Goal: Task Accomplishment & Management: Use online tool/utility

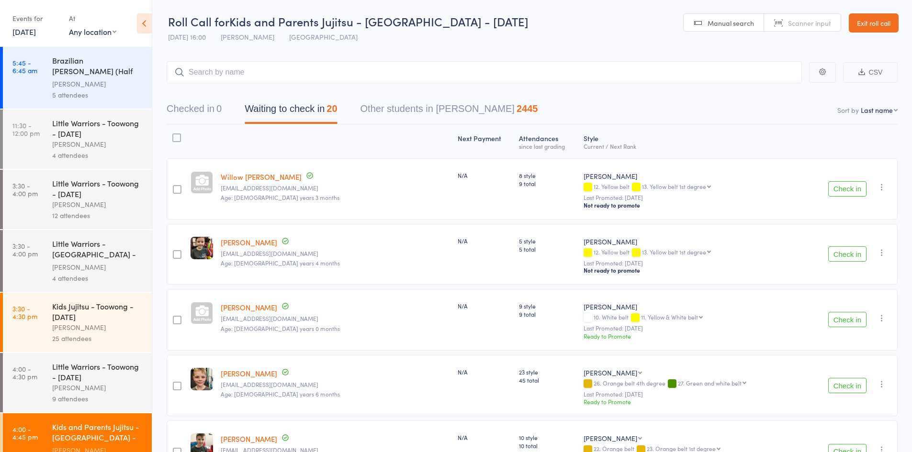
click at [847, 185] on button "Check in" at bounding box center [847, 188] width 38 height 15
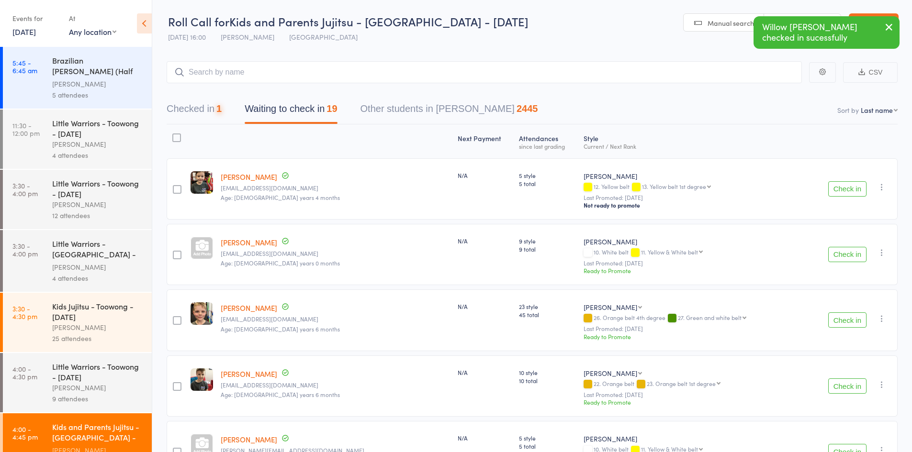
click at [847, 185] on button "Check in" at bounding box center [847, 188] width 38 height 15
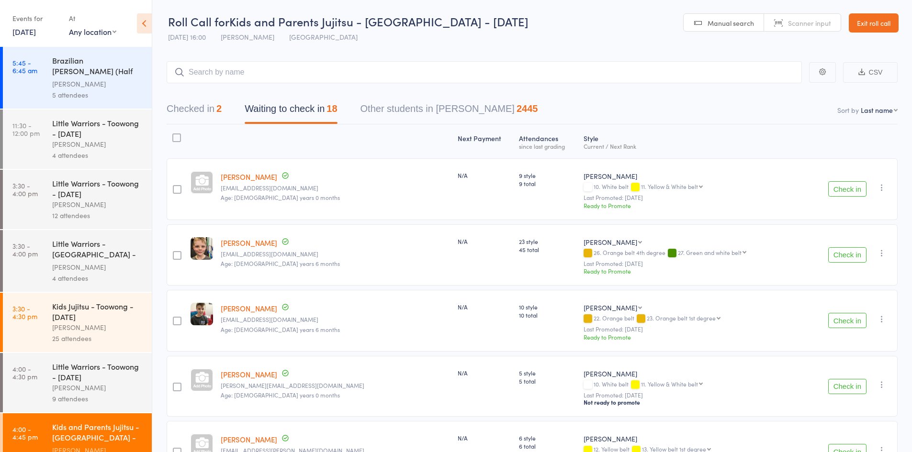
click at [845, 247] on button "Check in" at bounding box center [847, 254] width 38 height 15
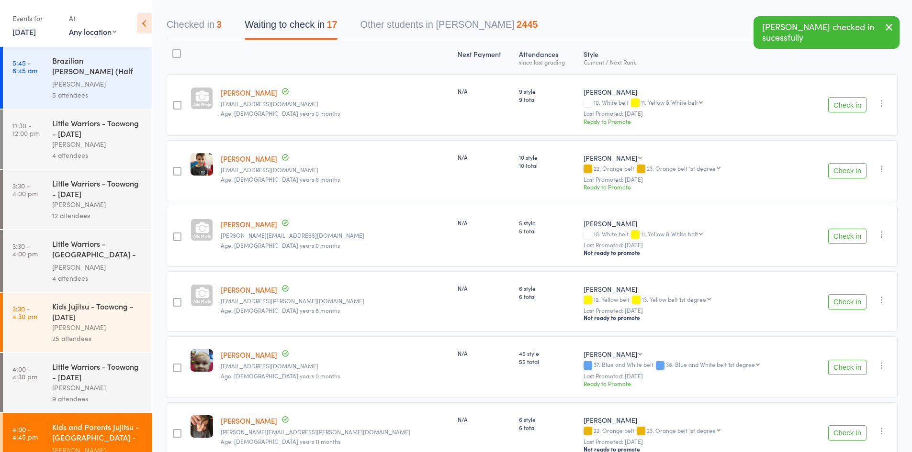
scroll to position [96, 0]
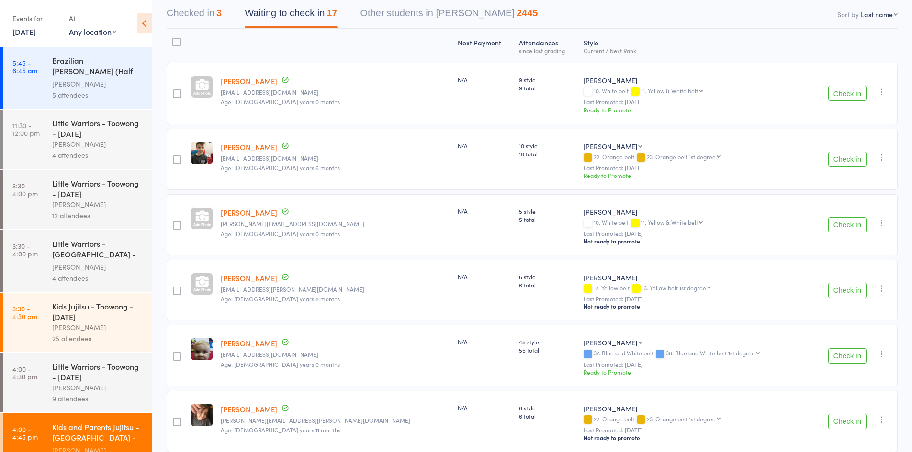
click at [859, 222] on button "Check in" at bounding box center [847, 224] width 38 height 15
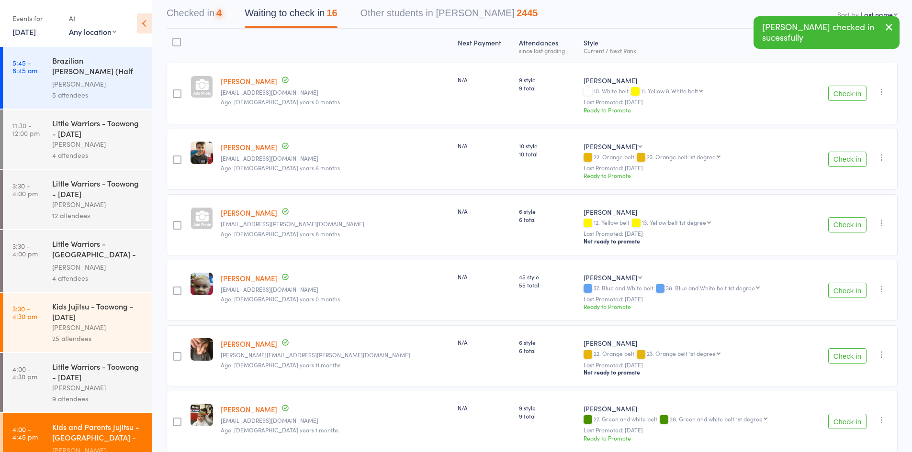
click at [859, 222] on button "Check in" at bounding box center [847, 224] width 38 height 15
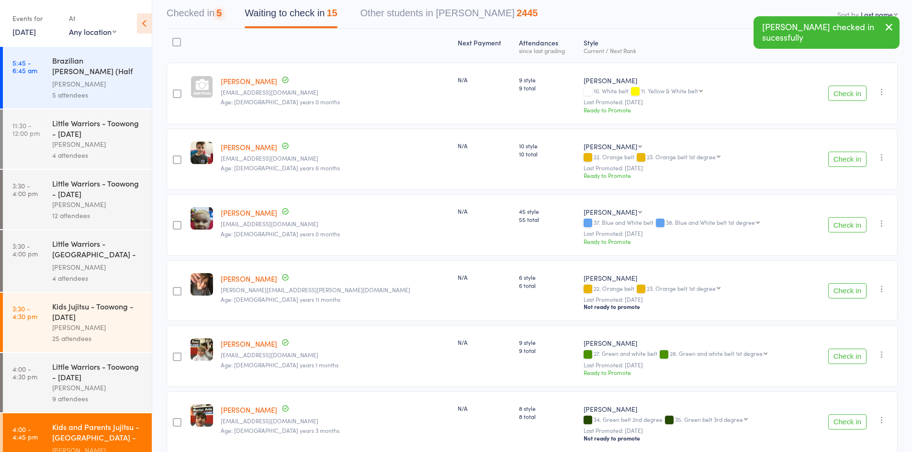
click at [859, 222] on button "Check in" at bounding box center [847, 224] width 38 height 15
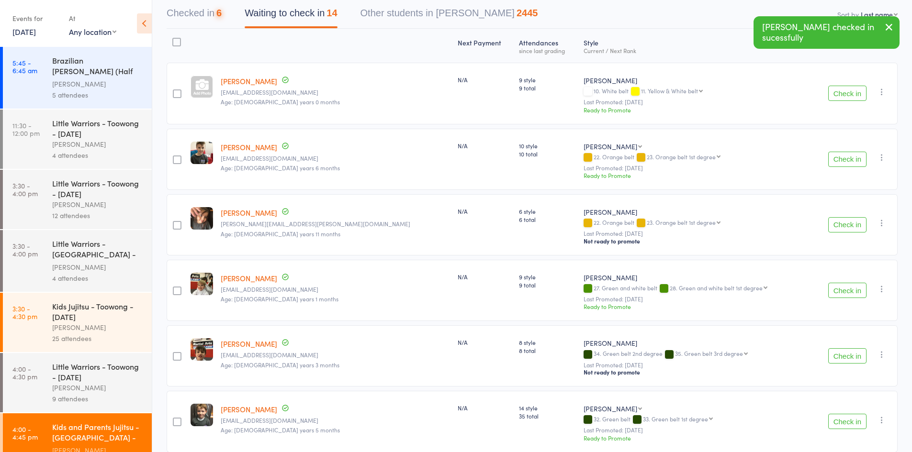
click at [859, 222] on button "Check in" at bounding box center [847, 224] width 38 height 15
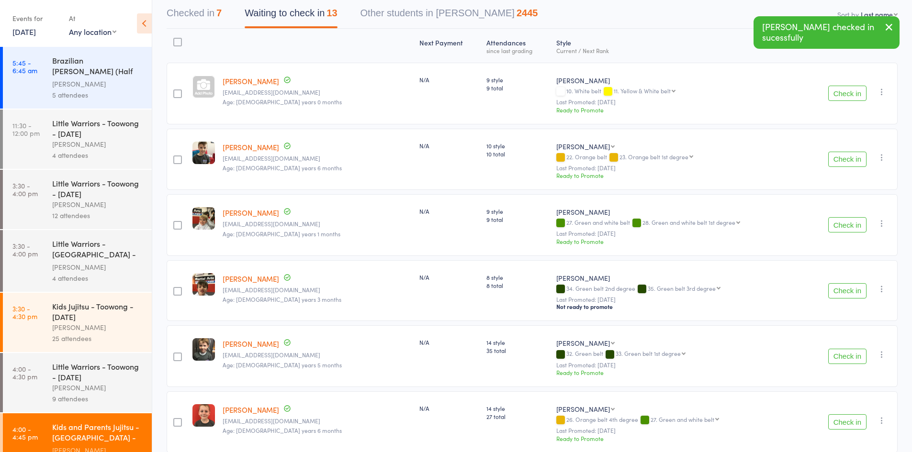
click at [859, 222] on button "Check in" at bounding box center [847, 224] width 38 height 15
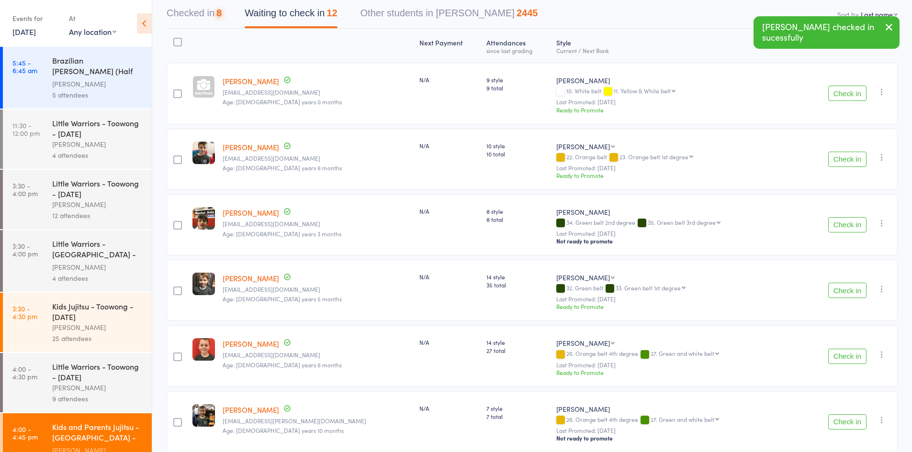
click at [859, 222] on button "Check in" at bounding box center [847, 224] width 38 height 15
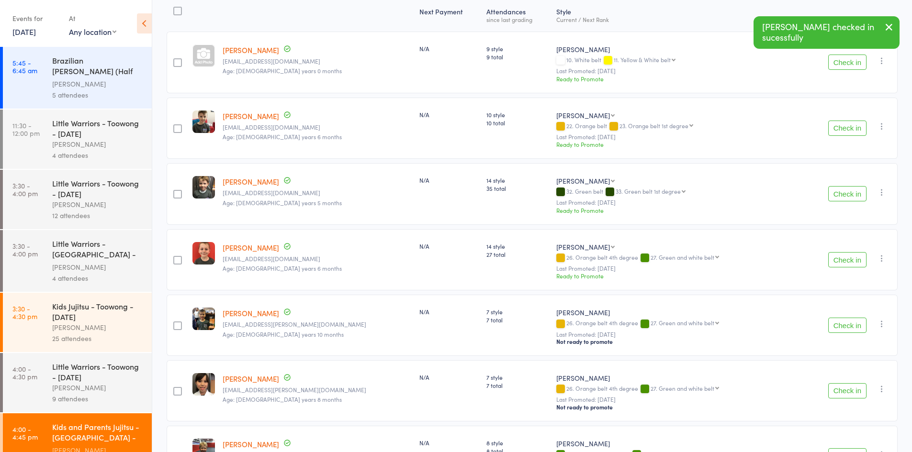
scroll to position [144, 0]
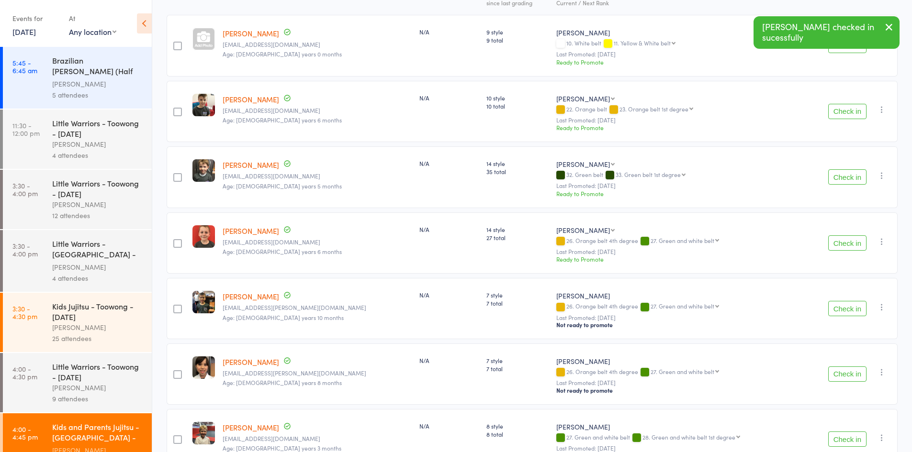
click at [857, 301] on button "Check in" at bounding box center [847, 308] width 38 height 15
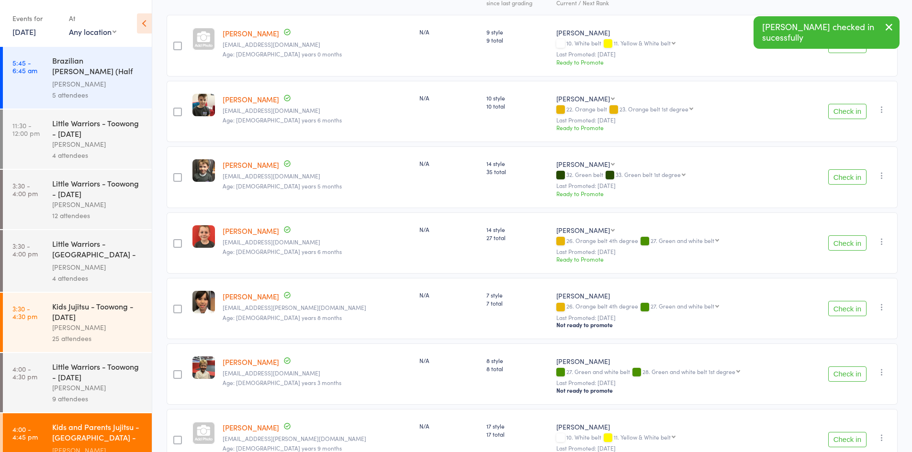
click at [857, 301] on button "Check in" at bounding box center [847, 308] width 38 height 15
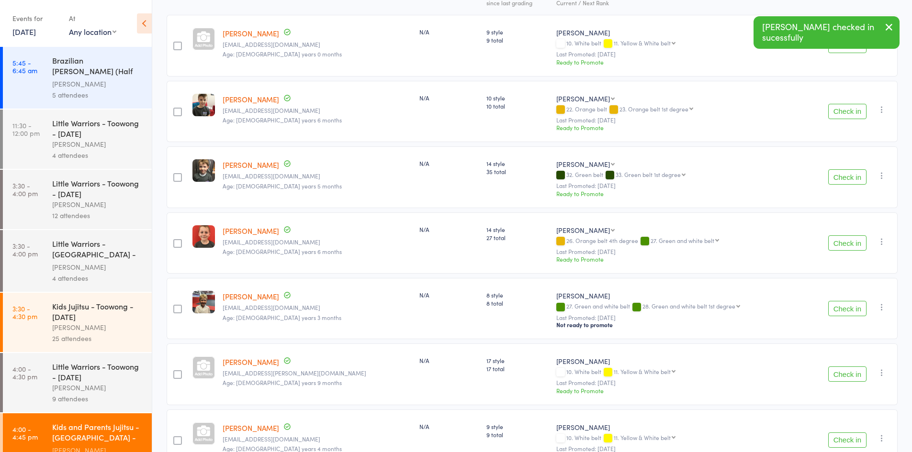
click at [857, 301] on button "Check in" at bounding box center [847, 308] width 38 height 15
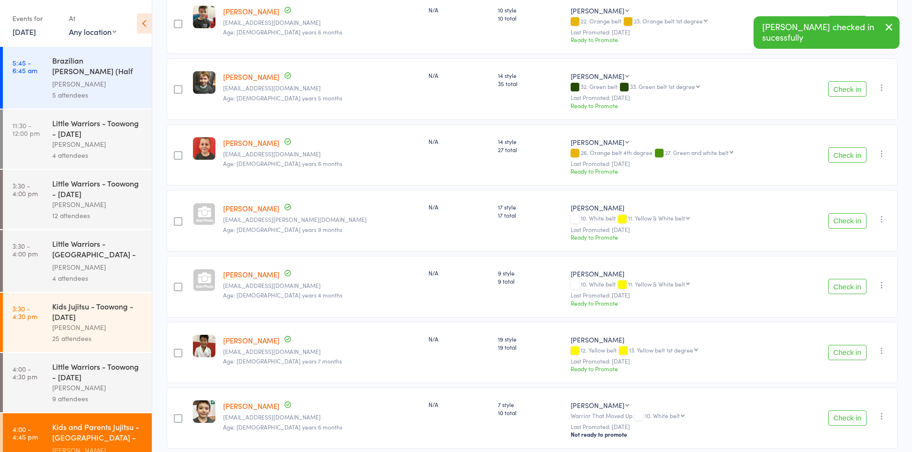
scroll to position [239, 0]
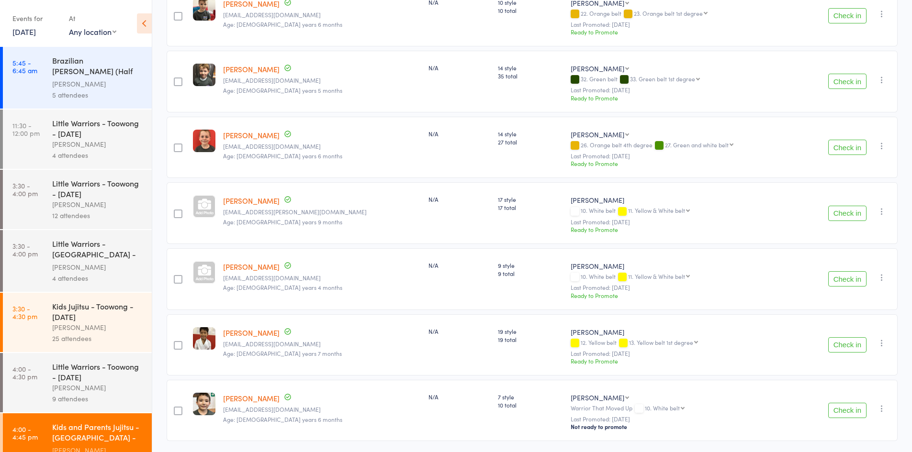
click at [849, 276] on button "Check in" at bounding box center [847, 278] width 38 height 15
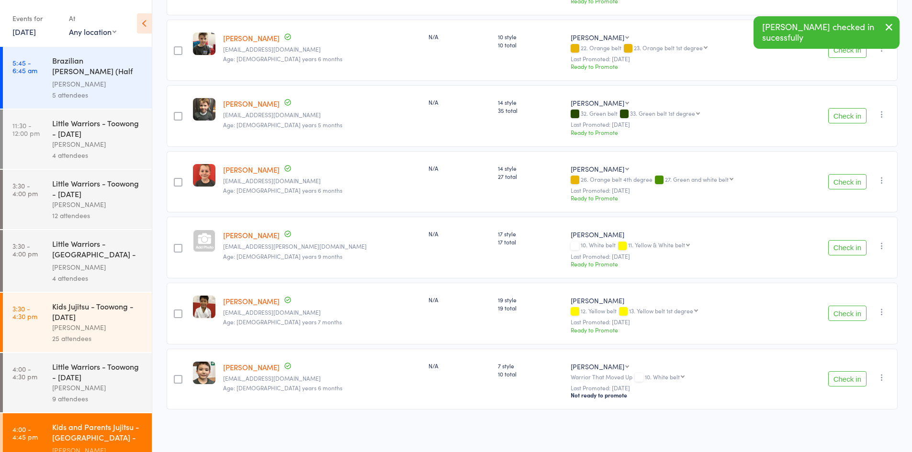
scroll to position [195, 0]
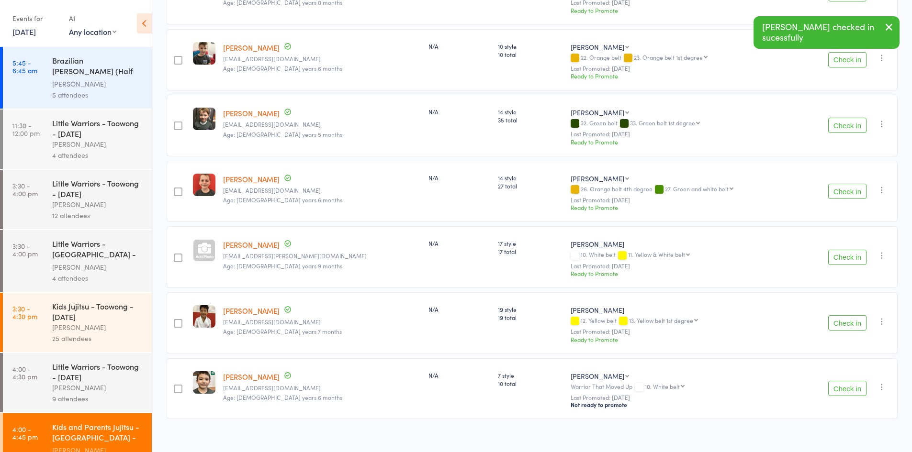
click at [863, 381] on button "Check in" at bounding box center [847, 388] width 38 height 15
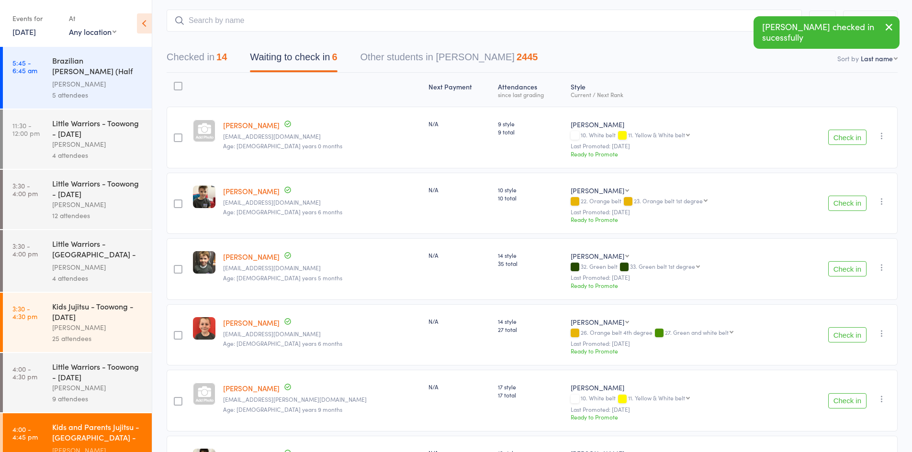
scroll to position [0, 0]
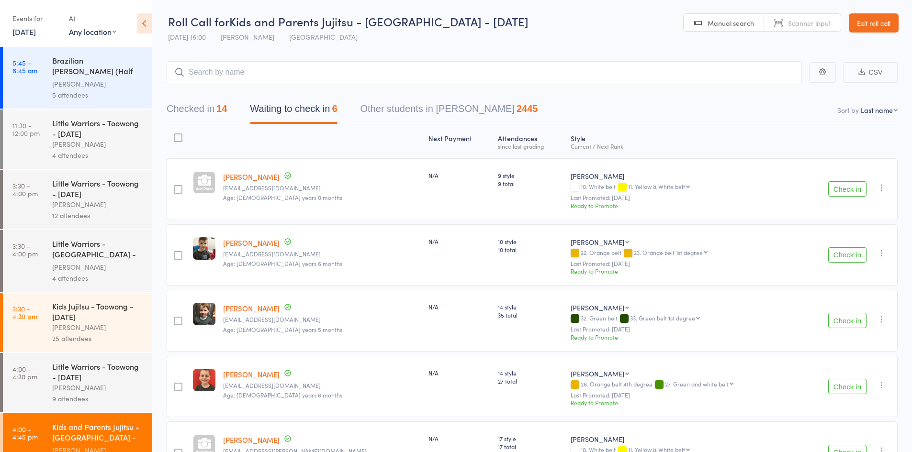
click at [222, 116] on button "Checked in 14" at bounding box center [197, 111] width 60 height 25
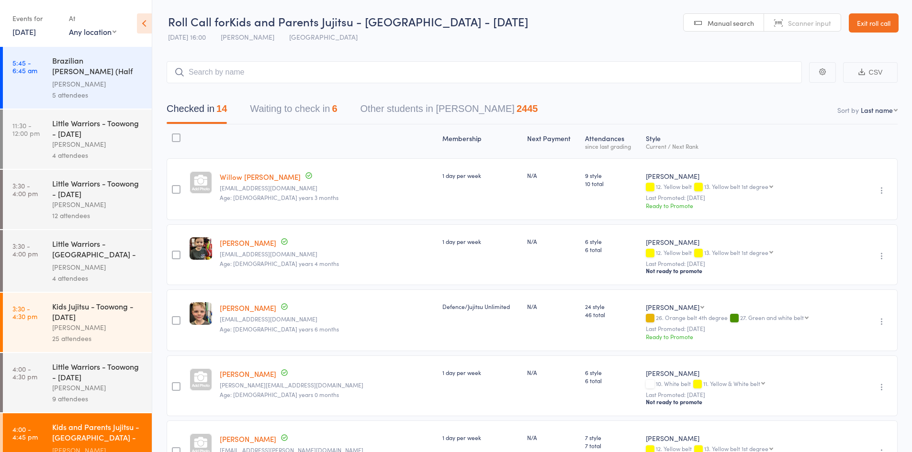
click at [271, 86] on div "Checked in 14 Waiting to check in 6 Other students in Ronin Ryu Jujitsu 2445" at bounding box center [532, 103] width 731 height 41
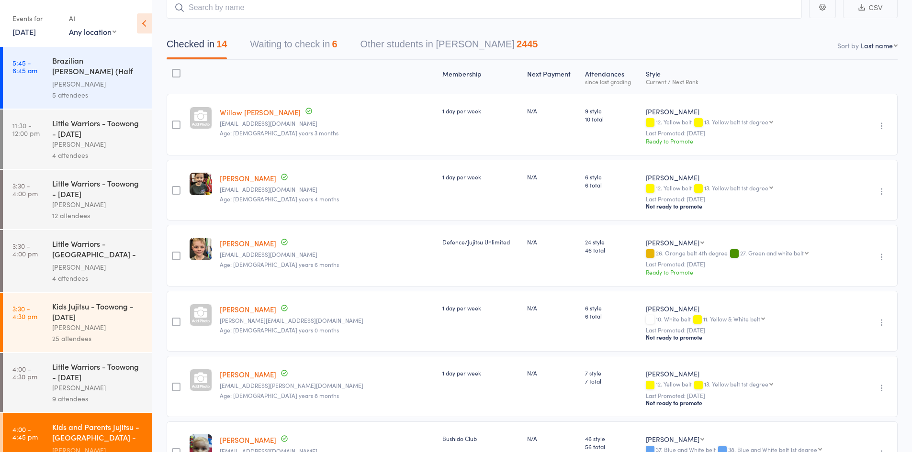
scroll to position [24, 0]
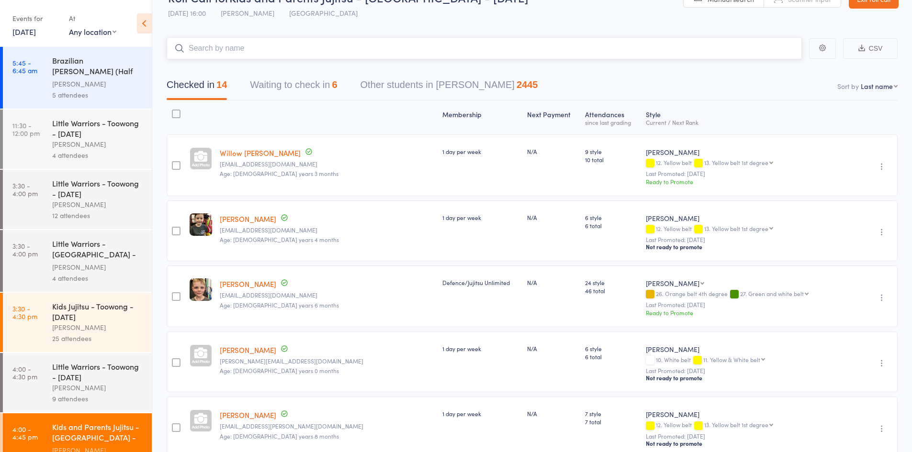
click at [255, 52] on input "search" at bounding box center [484, 48] width 635 height 22
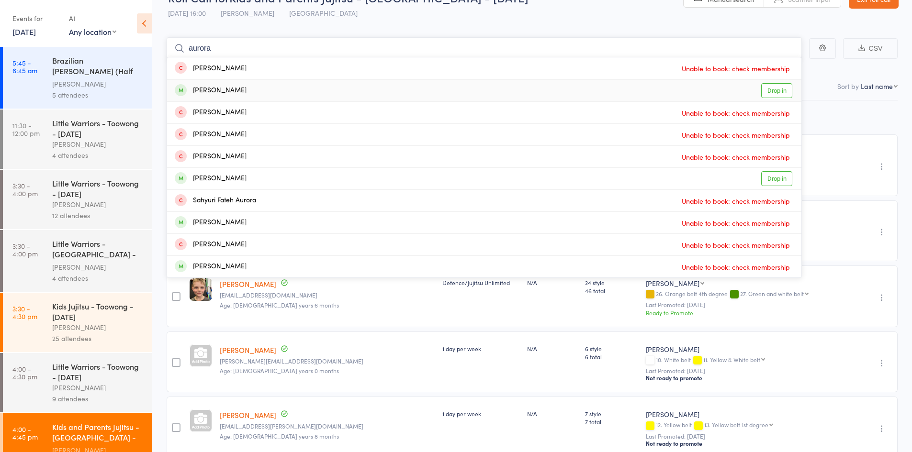
type input "aurora"
click at [217, 85] on div "Aurora Tran" at bounding box center [211, 90] width 72 height 11
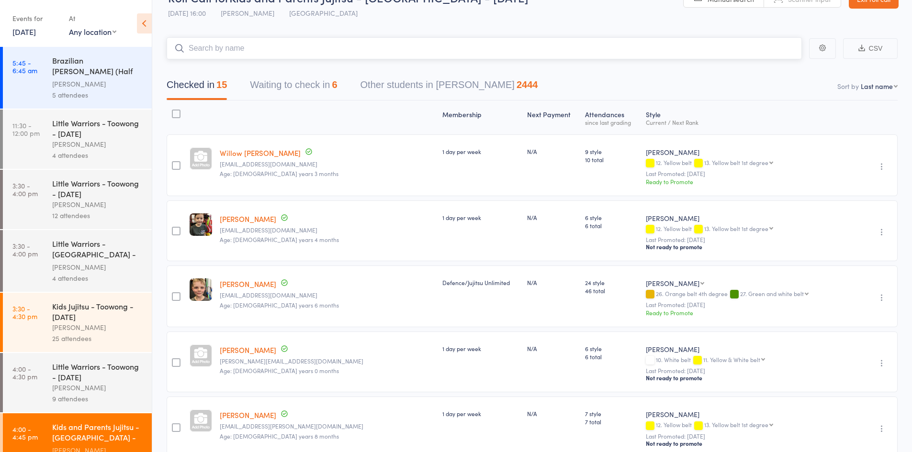
click at [300, 75] on button "Waiting to check in 6" at bounding box center [293, 87] width 87 height 25
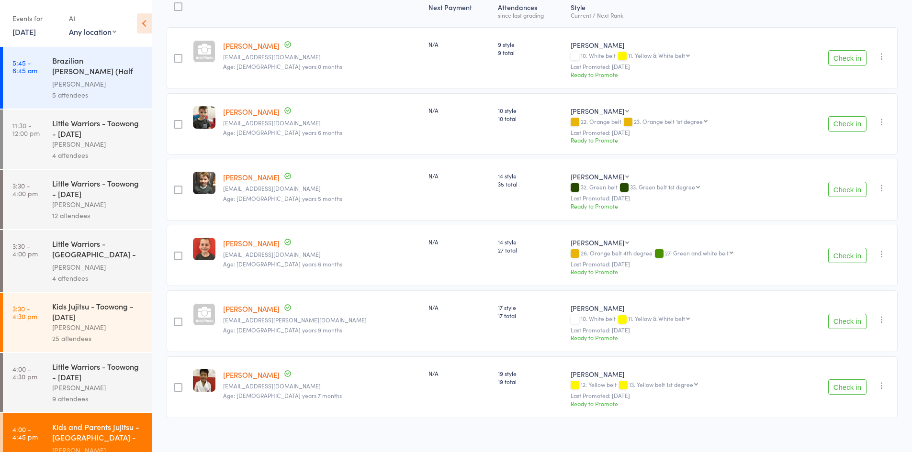
scroll to position [0, 0]
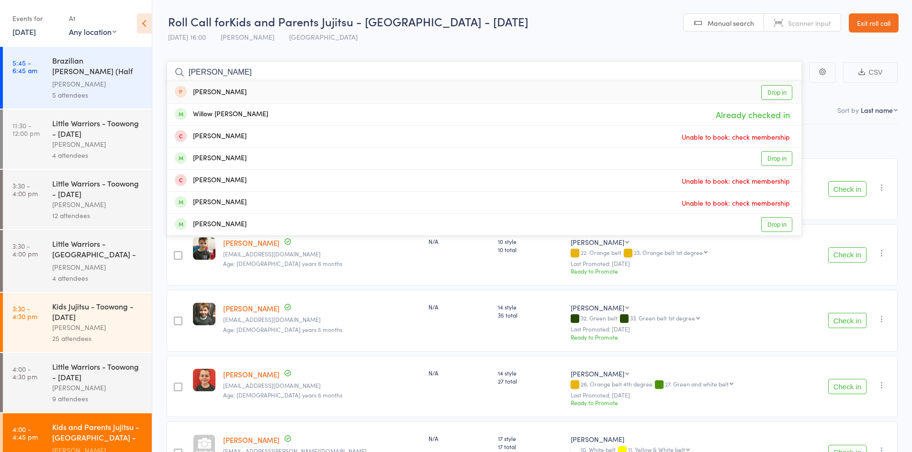
type input "budd"
click at [224, 87] on div "Pippa Budd" at bounding box center [211, 92] width 72 height 11
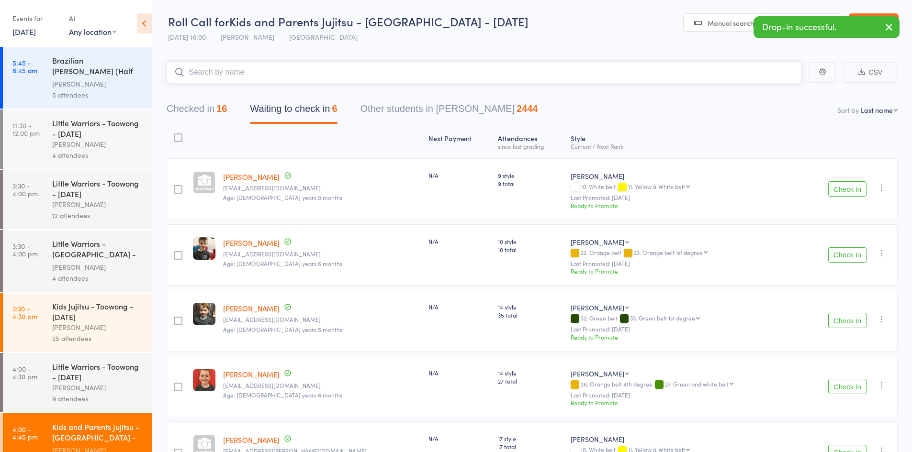
click at [222, 108] on div "16" at bounding box center [221, 108] width 11 height 11
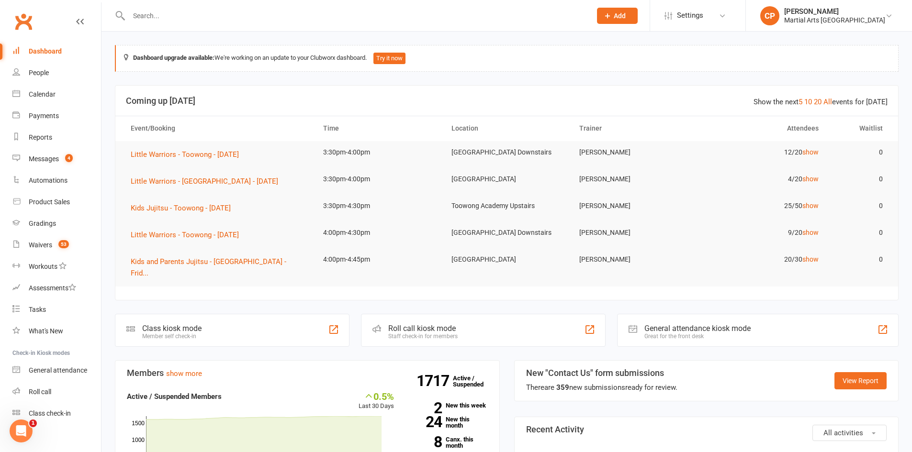
click at [387, 18] on input "text" at bounding box center [355, 15] width 458 height 13
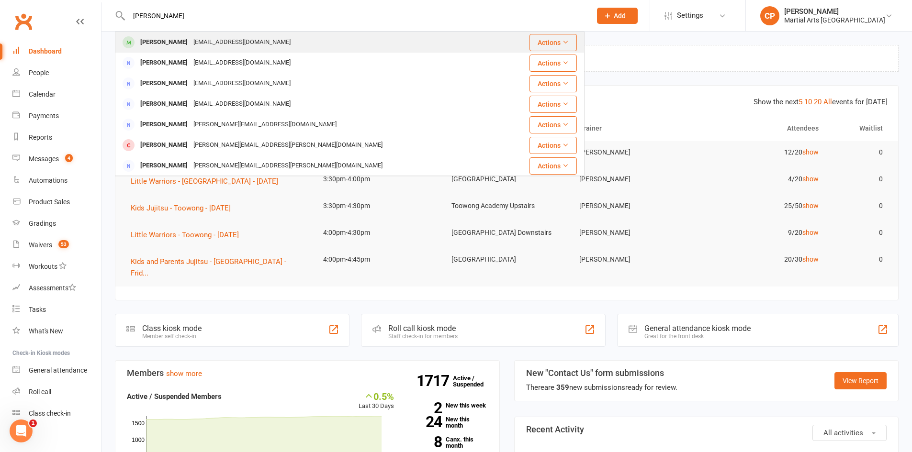
type input "maxwell munro"
click at [204, 38] on div "lemunro21@hotmail.com" at bounding box center [241, 42] width 103 height 14
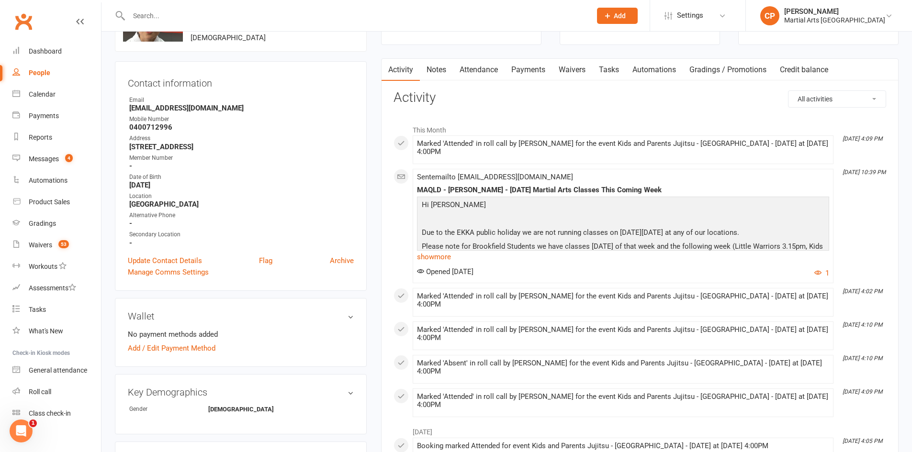
scroll to position [48, 0]
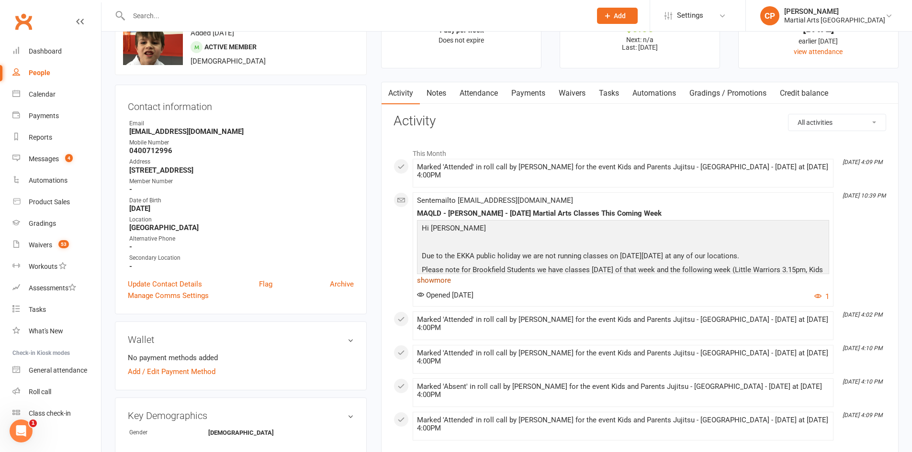
click at [447, 284] on link "show more" at bounding box center [623, 280] width 412 height 13
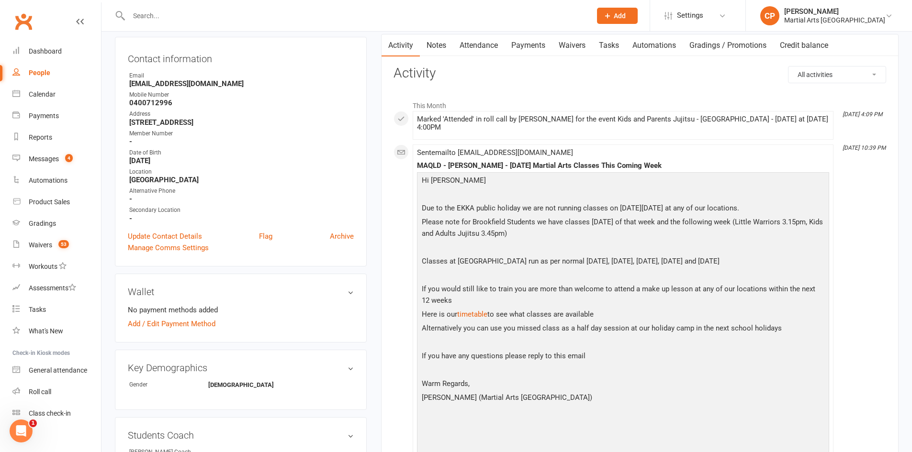
scroll to position [0, 0]
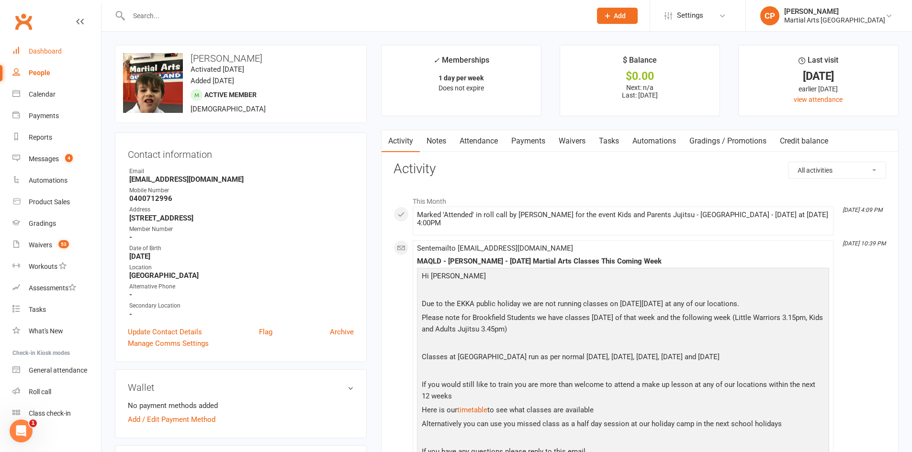
click at [39, 47] on div "Dashboard" at bounding box center [45, 51] width 33 height 8
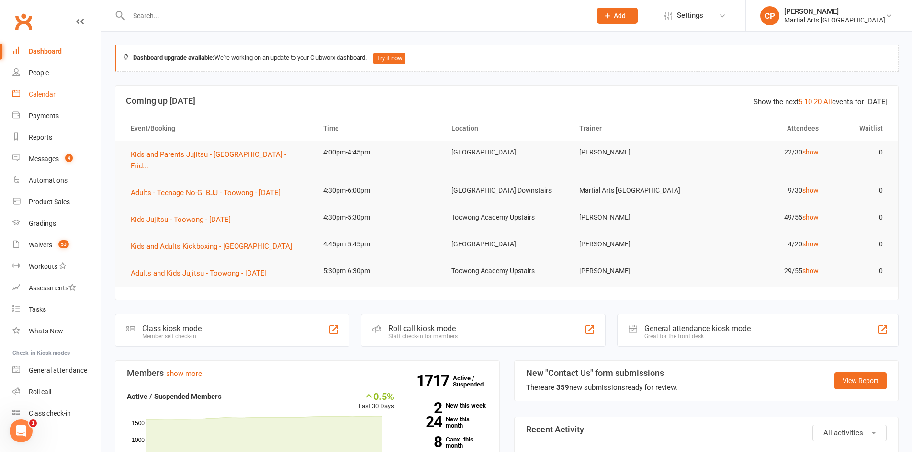
click at [42, 90] on div "Calendar" at bounding box center [42, 94] width 27 height 8
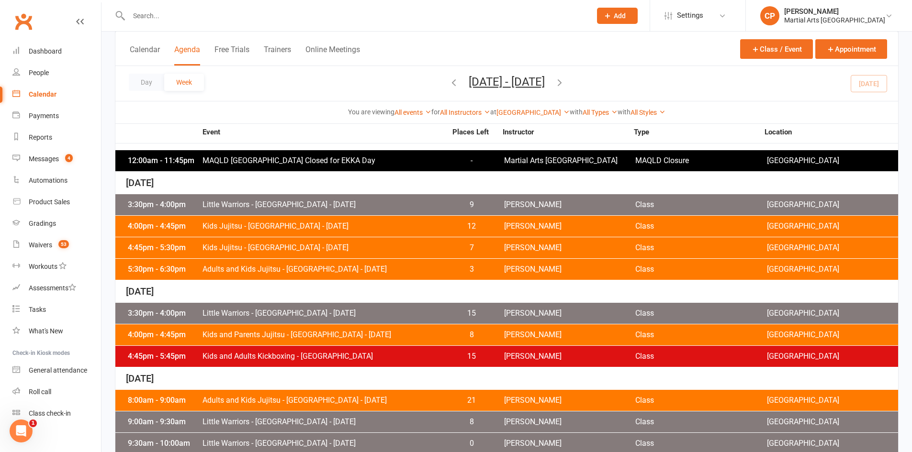
scroll to position [382, 0]
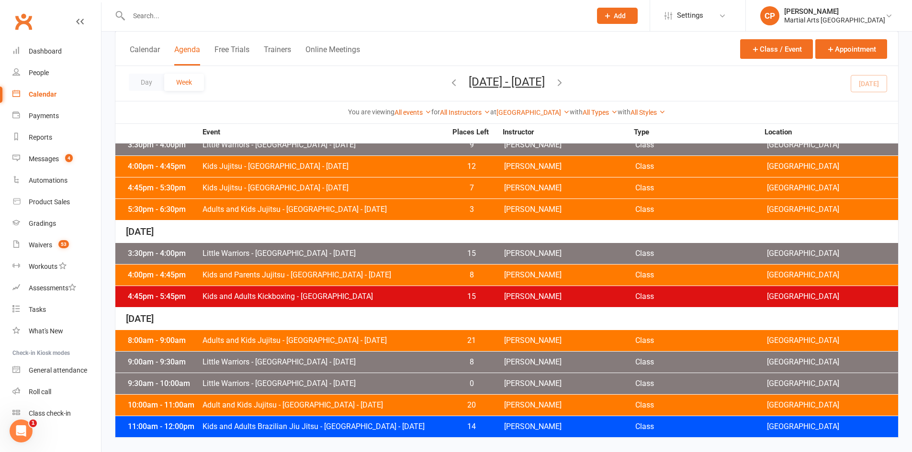
click at [328, 274] on span "Kids and Parents Jujitsu - Jamboree Heights - Friday" at bounding box center [324, 275] width 245 height 8
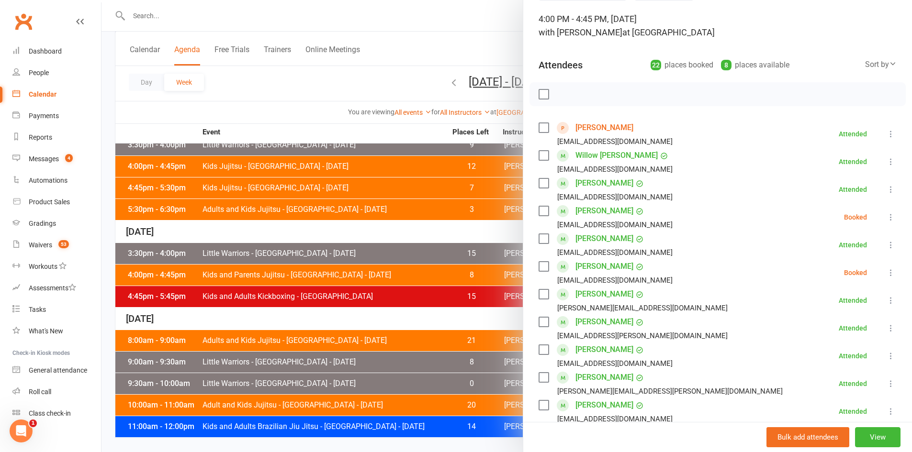
scroll to position [144, 0]
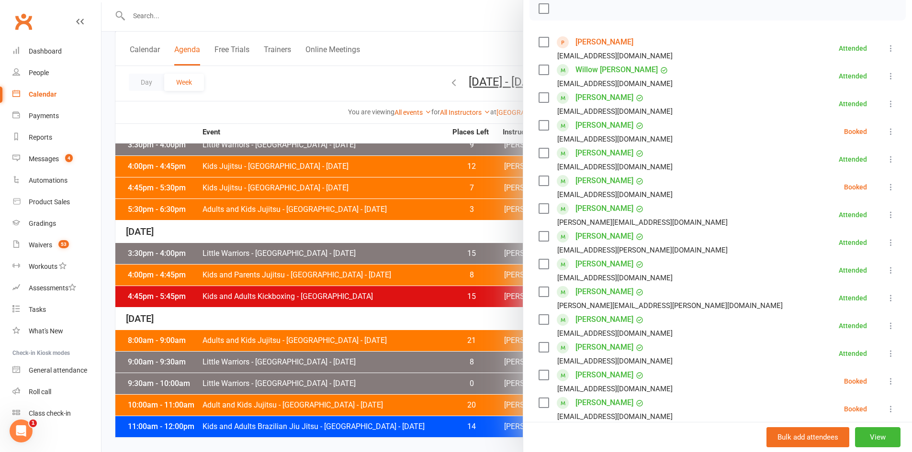
drag, startPoint x: 877, startPoint y: 131, endPoint x: 871, endPoint y: 142, distance: 11.8
click at [886, 131] on icon at bounding box center [891, 132] width 10 height 10
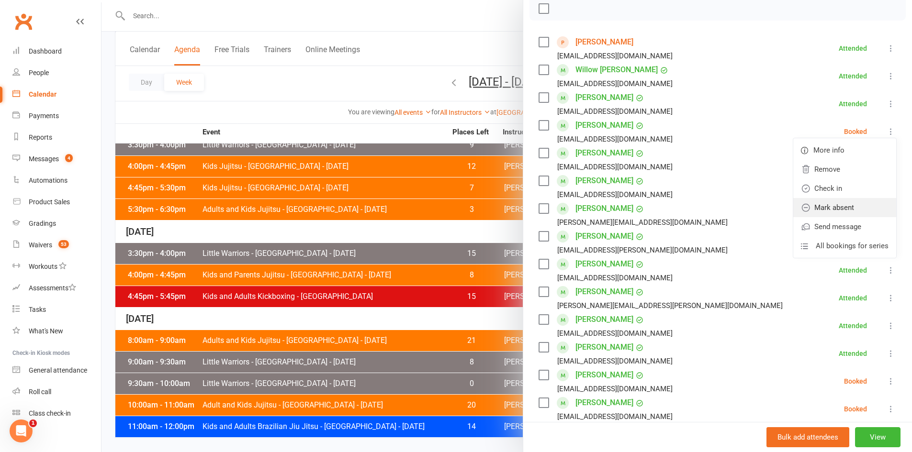
click at [823, 209] on link "Mark absent" at bounding box center [844, 207] width 103 height 19
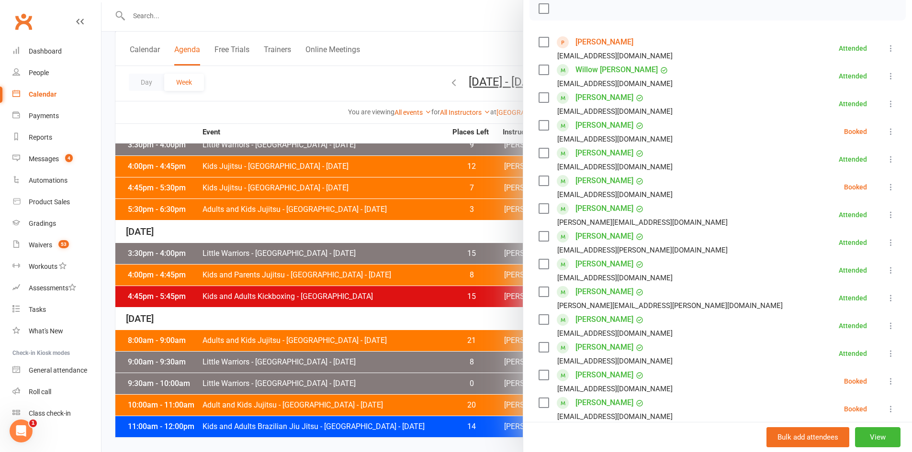
click at [886, 184] on icon at bounding box center [891, 187] width 10 height 10
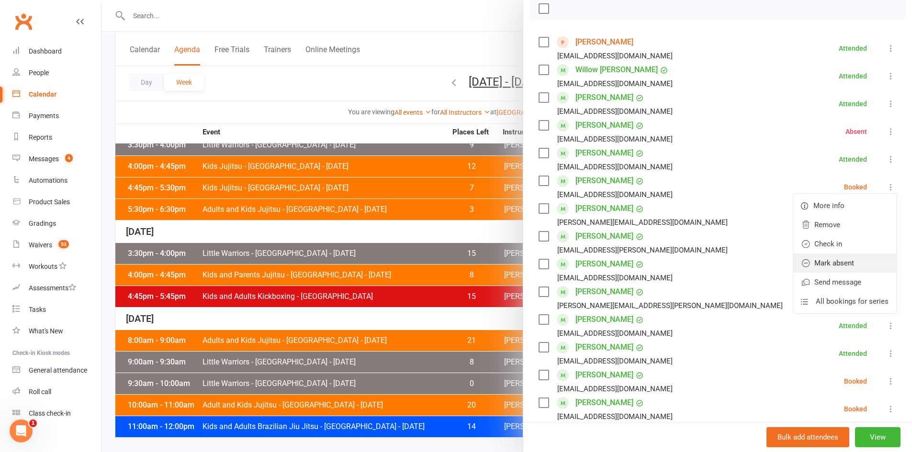
click at [833, 258] on link "Mark absent" at bounding box center [844, 263] width 103 height 19
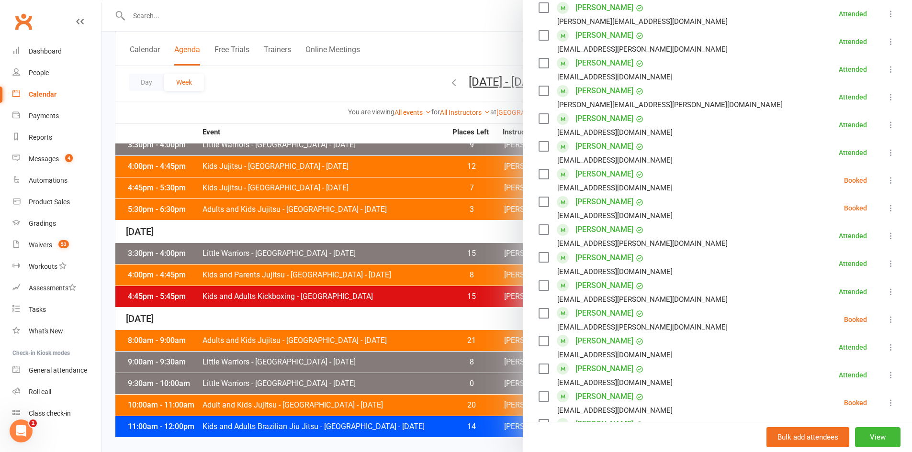
scroll to position [383, 0]
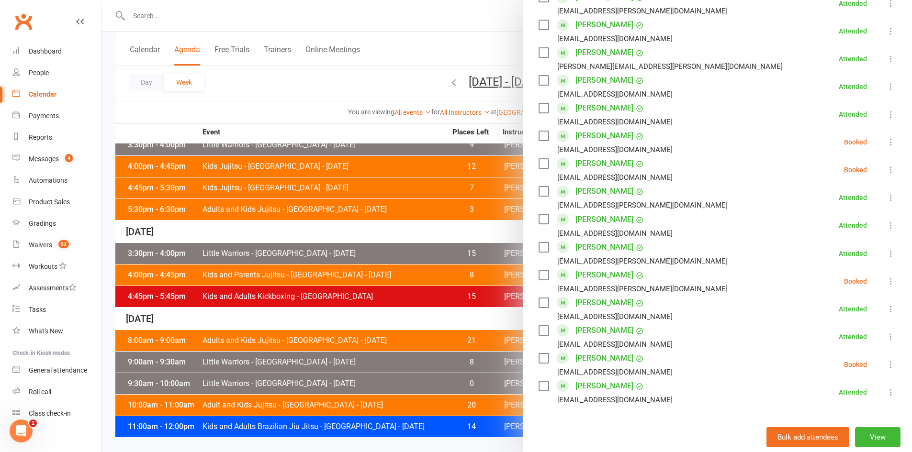
click at [873, 135] on li "Elijah Price pricey84@hotmail.com Booked More info Remove Check in Mark absent …" at bounding box center [717, 142] width 358 height 28
click at [886, 141] on icon at bounding box center [891, 142] width 10 height 10
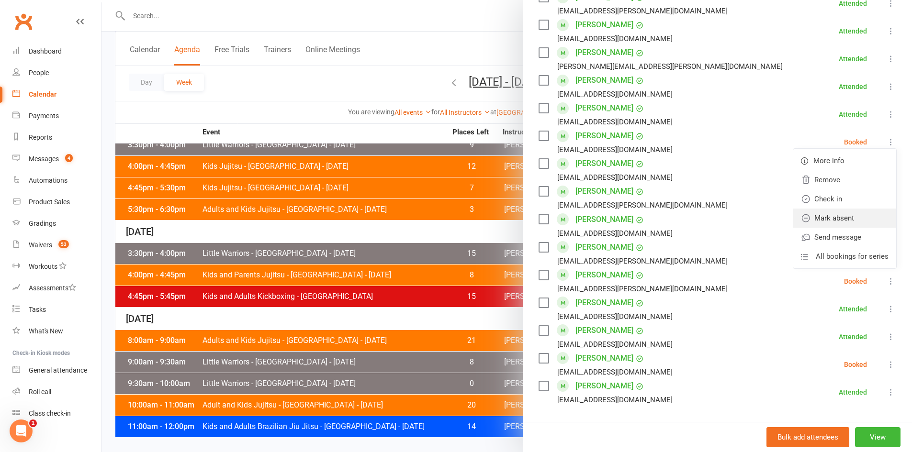
click at [823, 216] on link "Mark absent" at bounding box center [844, 218] width 103 height 19
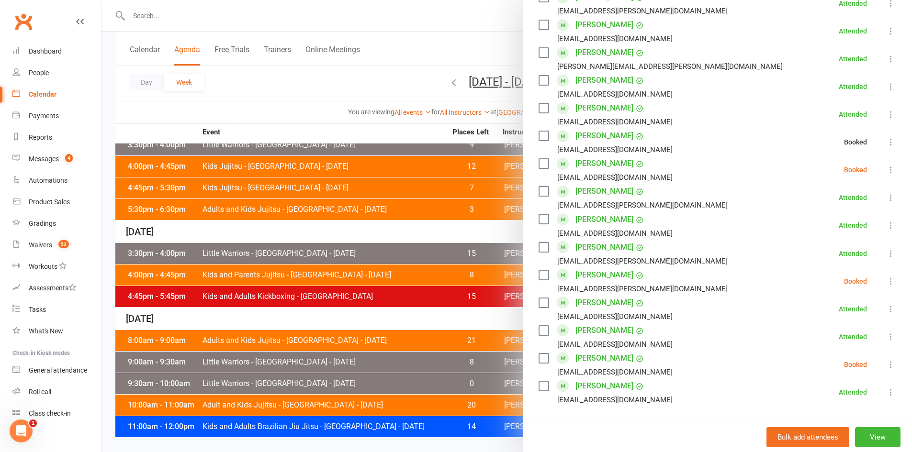
click at [886, 174] on icon at bounding box center [891, 170] width 10 height 10
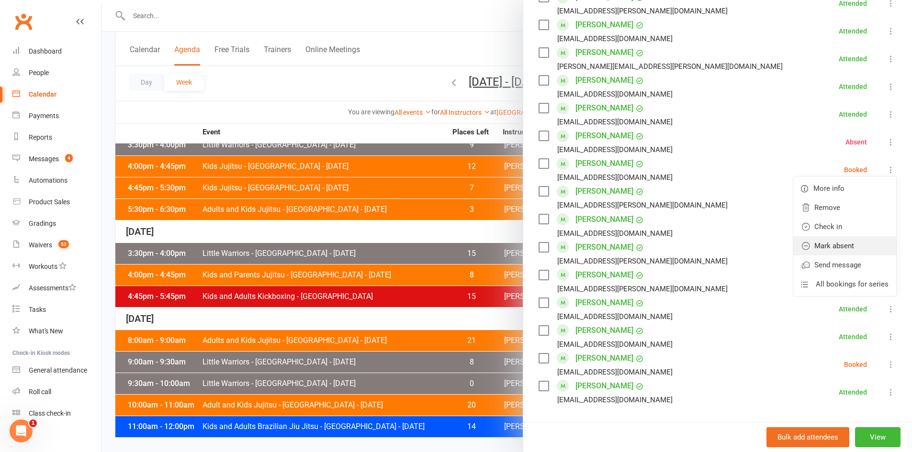
click at [826, 244] on link "Mark absent" at bounding box center [844, 245] width 103 height 19
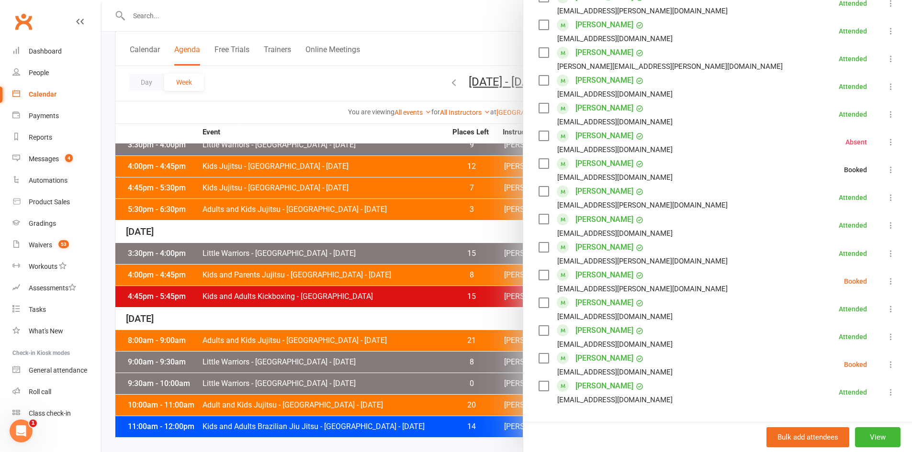
click at [885, 276] on button at bounding box center [890, 281] width 11 height 11
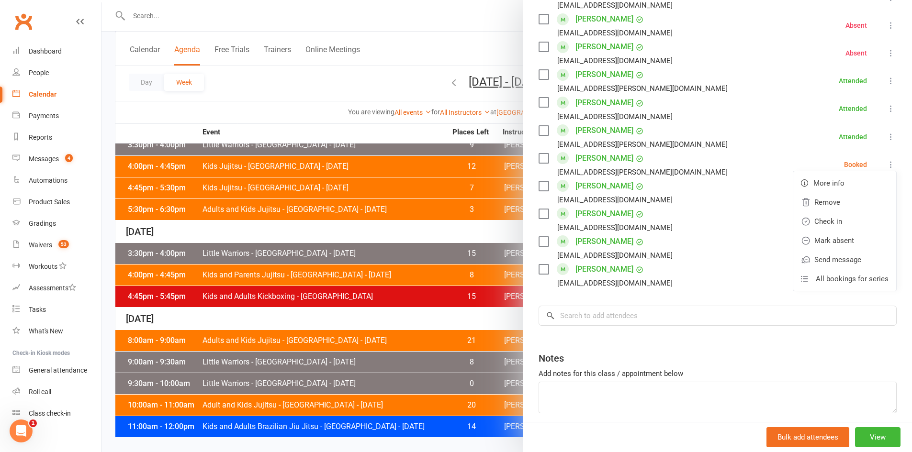
scroll to position [526, 0]
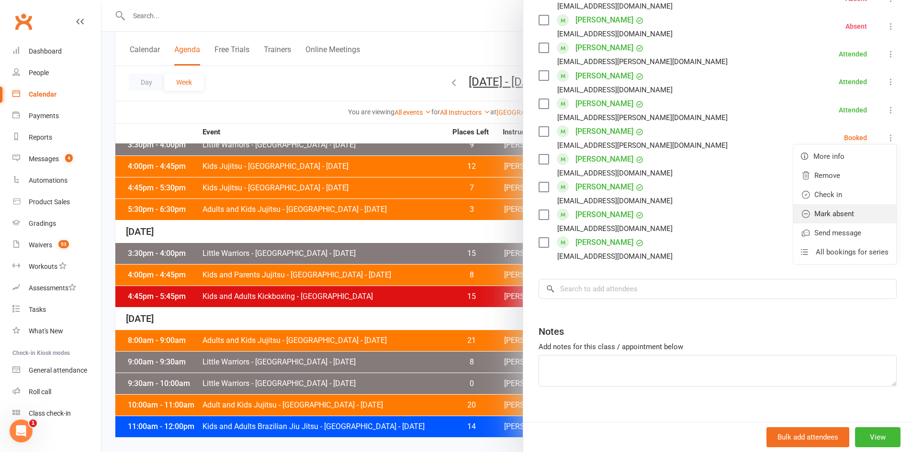
click at [817, 209] on link "Mark absent" at bounding box center [844, 213] width 103 height 19
click at [886, 219] on icon at bounding box center [891, 221] width 10 height 10
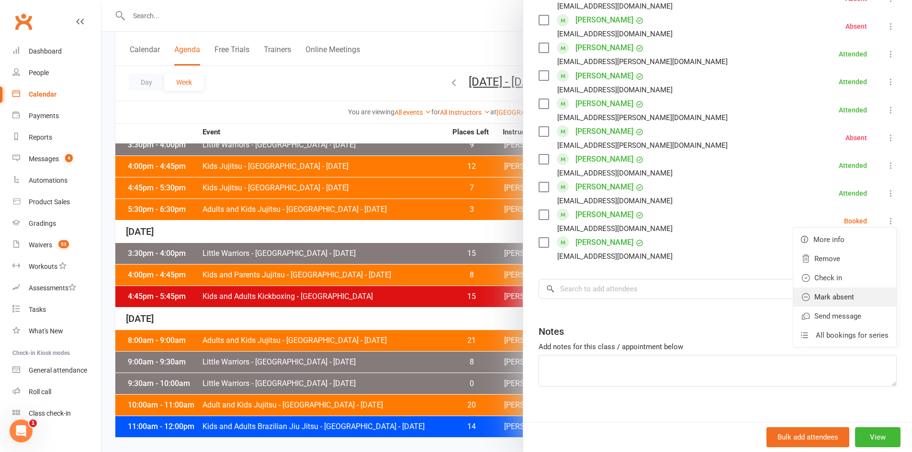
click at [813, 296] on link "Mark absent" at bounding box center [844, 297] width 103 height 19
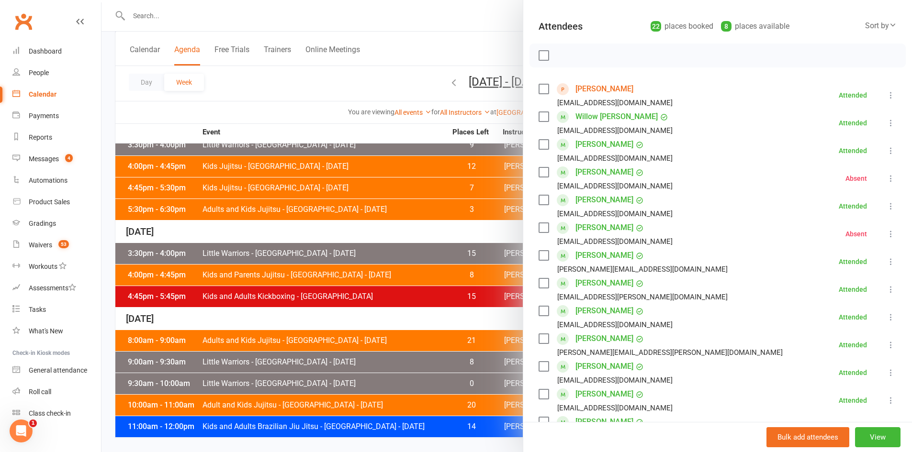
scroll to position [96, 0]
click at [393, 166] on div at bounding box center [506, 226] width 810 height 452
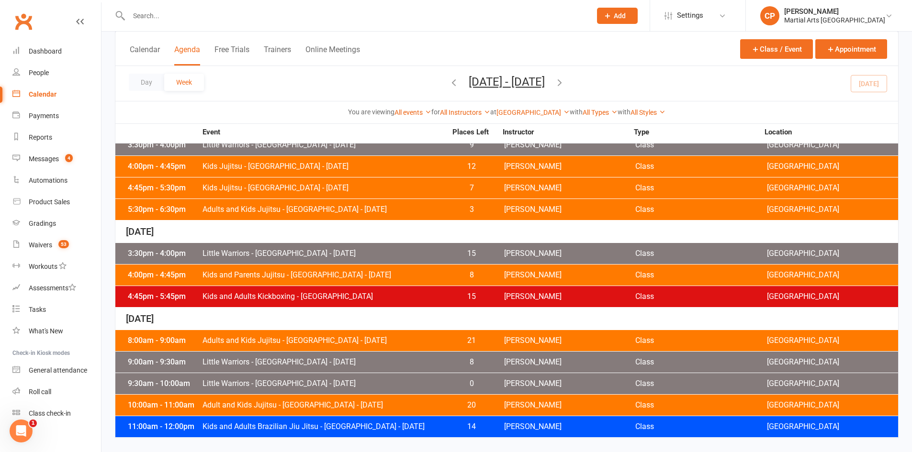
click at [337, 251] on span "Little Warriors - [GEOGRAPHIC_DATA] - [DATE]" at bounding box center [324, 254] width 245 height 8
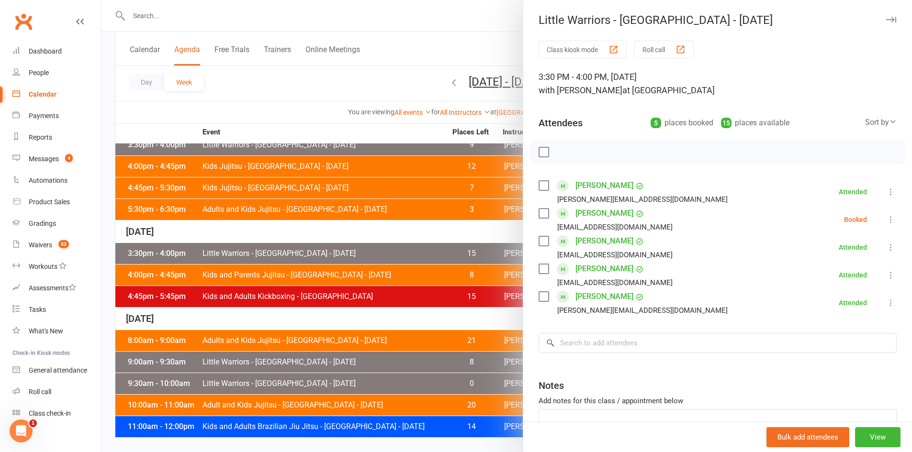
click at [886, 217] on icon at bounding box center [891, 220] width 10 height 10
click at [825, 300] on link "Mark absent" at bounding box center [844, 295] width 103 height 19
click at [352, 179] on div at bounding box center [506, 226] width 810 height 452
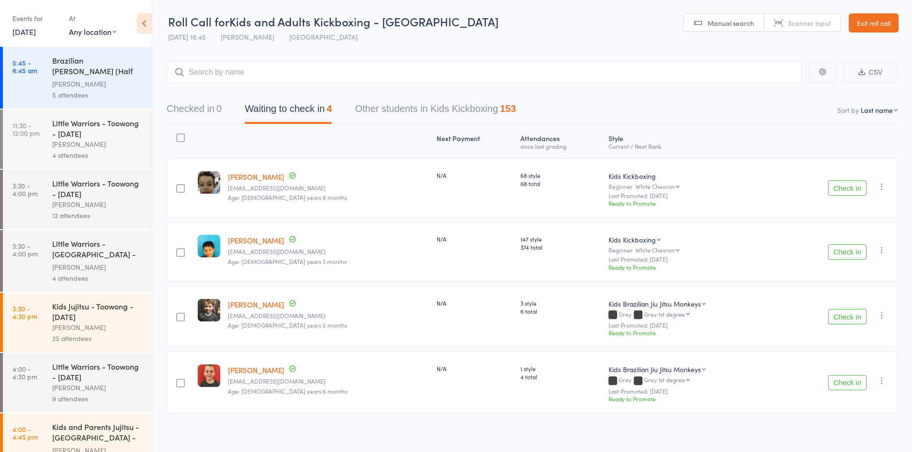
click at [852, 313] on button "Check in" at bounding box center [847, 316] width 38 height 15
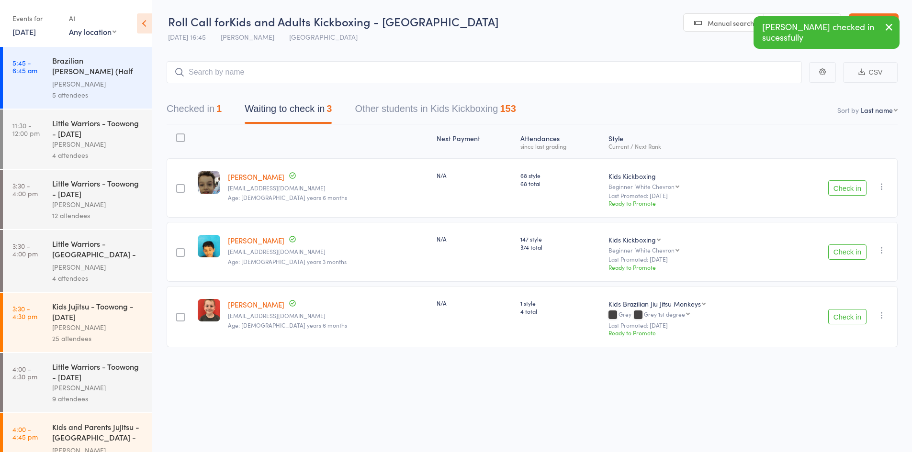
click at [852, 313] on button "Check in" at bounding box center [847, 316] width 38 height 15
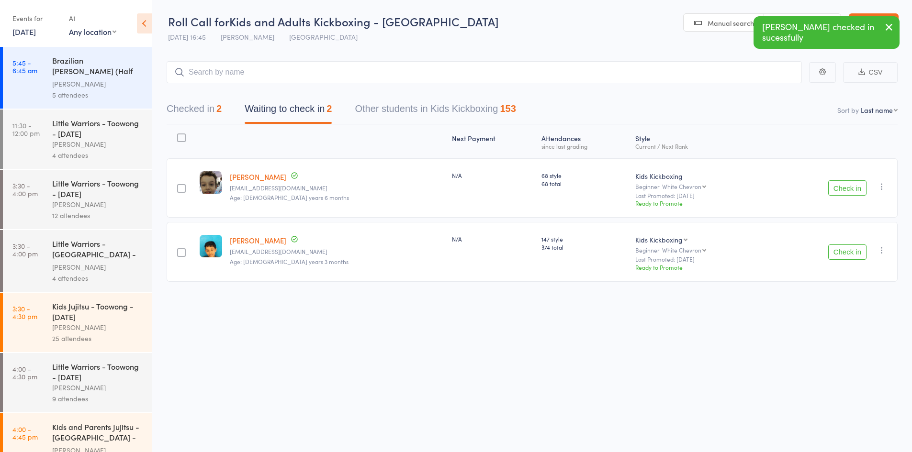
click at [285, 90] on div "Checked in 2 Waiting to check in 2 Other students in Kids Kickboxing 153" at bounding box center [532, 103] width 731 height 41
click at [306, 78] on input "search" at bounding box center [484, 72] width 635 height 22
click at [635, 173] on div "Kids Kickboxing" at bounding box center [700, 176] width 130 height 10
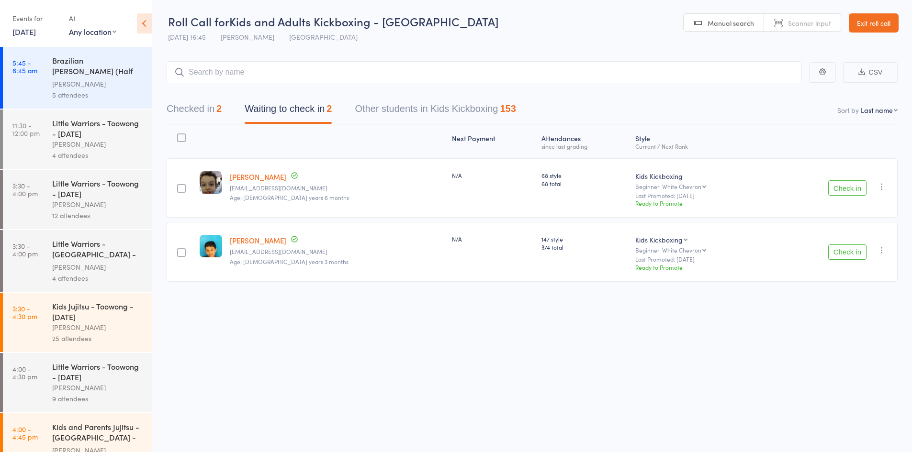
click at [637, 239] on select "Kids Kickboxing [PERSON_NAME]" at bounding box center [661, 240] width 52 height 10
click at [621, 291] on div "Next Payment Atten­dances since last grading Style Current / Next Rank edit [PE…" at bounding box center [532, 224] width 731 height 200
click at [290, 60] on main "CSV Checked in 2 Waiting to check in 2 Other students in Kids Kickboxing 153 So…" at bounding box center [531, 186] width 759 height 278
drag, startPoint x: 318, startPoint y: 91, endPoint x: 322, endPoint y: 86, distance: 6.5
click at [321, 90] on div "Checked in 2 Waiting to check in 2 Other students in Kids Kickboxing 153" at bounding box center [532, 103] width 731 height 41
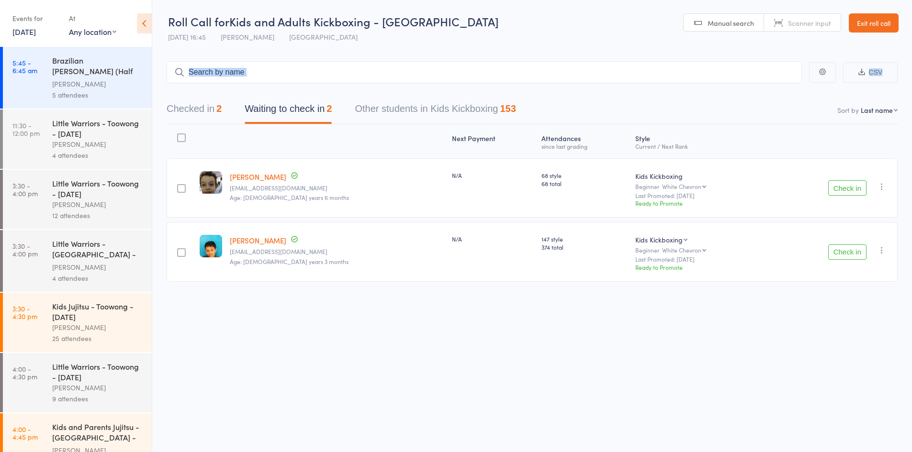
click at [318, 56] on main "CSV Checked in 2 Waiting to check in 2 Other students in Kids Kickboxing 153 So…" at bounding box center [531, 186] width 759 height 278
click at [305, 70] on input "search" at bounding box center [484, 72] width 635 height 22
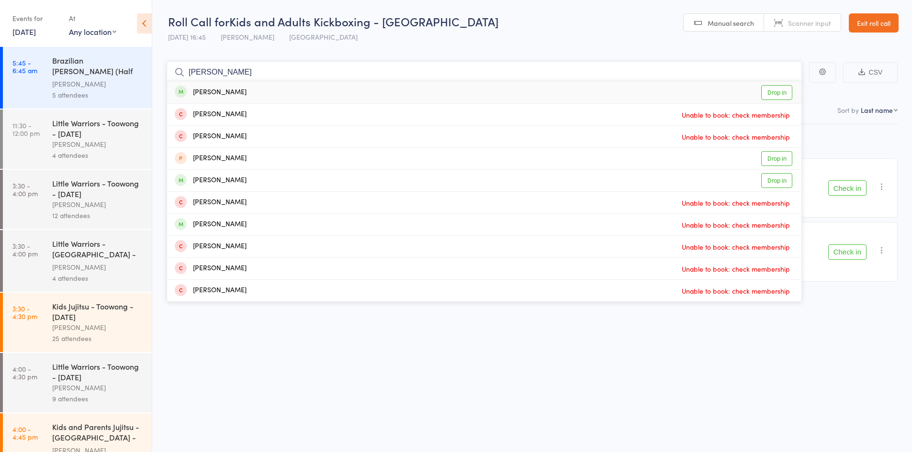
type input "[PERSON_NAME]"
click at [242, 89] on div "[PERSON_NAME] Drop in" at bounding box center [484, 92] width 634 height 22
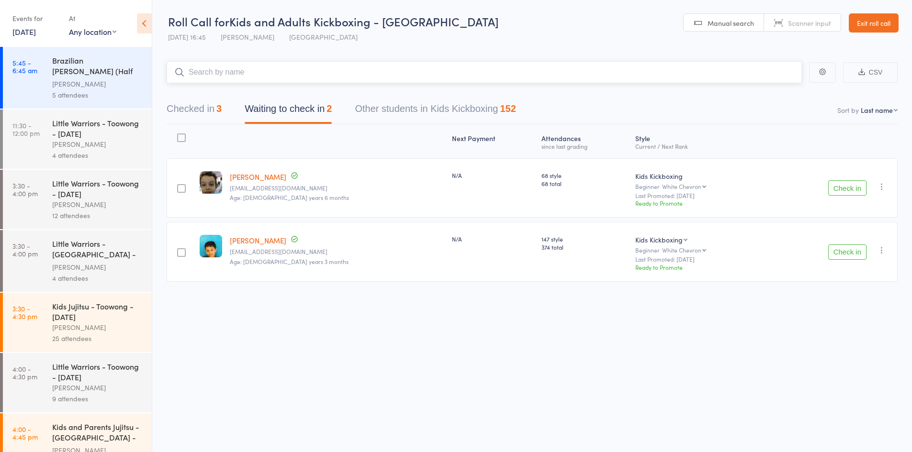
click at [217, 107] on button "Checked in 3" at bounding box center [194, 111] width 55 height 25
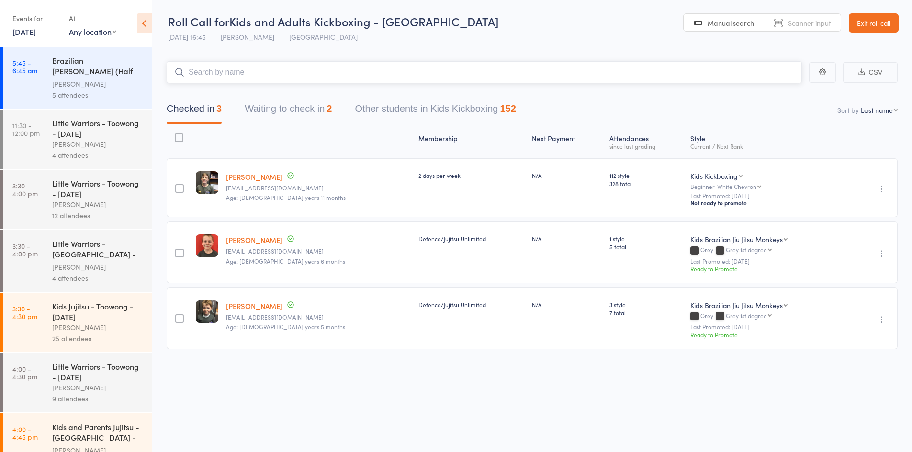
click at [315, 109] on button "Waiting to check in 2" at bounding box center [288, 111] width 87 height 25
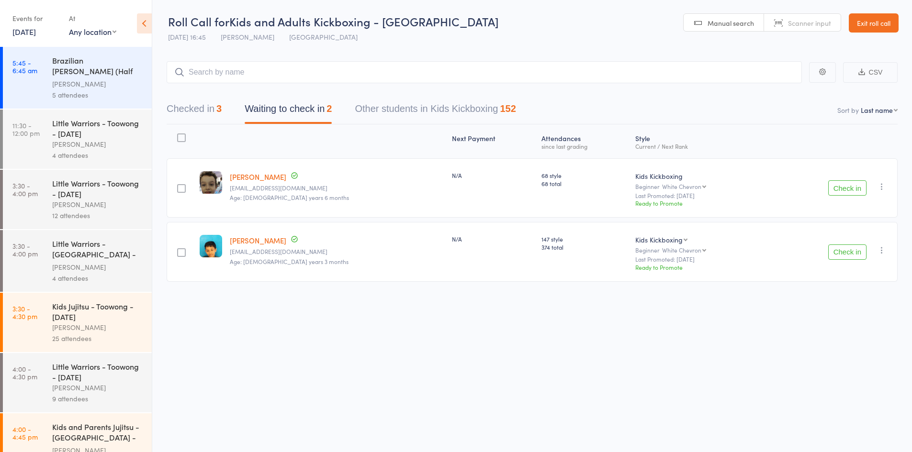
click at [856, 188] on button "Check in" at bounding box center [847, 187] width 38 height 15
